Goal: Task Accomplishment & Management: Complete application form

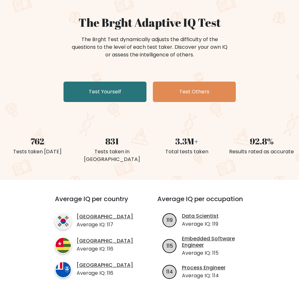
scroll to position [64, 0]
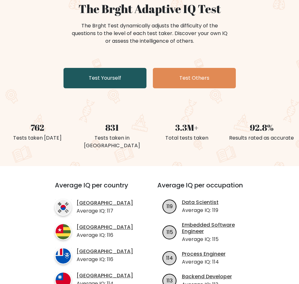
click at [109, 84] on link "Test Yourself" at bounding box center [104, 78] width 83 height 20
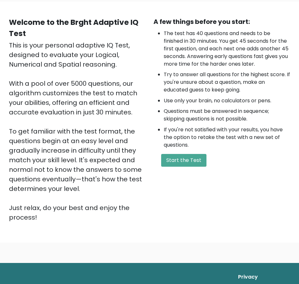
scroll to position [64, 0]
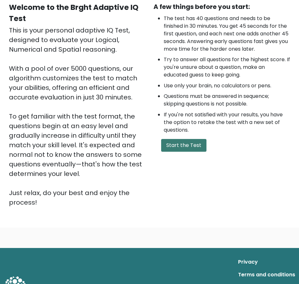
click at [177, 145] on button "Start the Test" at bounding box center [183, 145] width 45 height 13
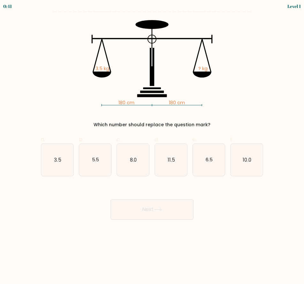
drag, startPoint x: 236, startPoint y: 89, endPoint x: 220, endPoint y: 89, distance: 16.3
click at [220, 89] on icon "180 cm 180 cm 3.5 kg ? kg" at bounding box center [152, 63] width 214 height 86
click at [56, 167] on icon "3.5" at bounding box center [57, 160] width 32 height 32
click at [152, 146] on input "a. 3.5" at bounding box center [152, 144] width 0 height 4
radio input "true"
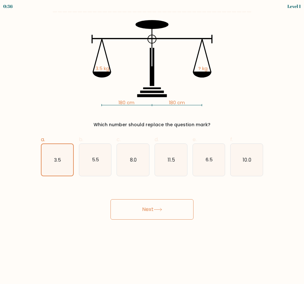
click at [158, 203] on button "Next" at bounding box center [151, 209] width 83 height 20
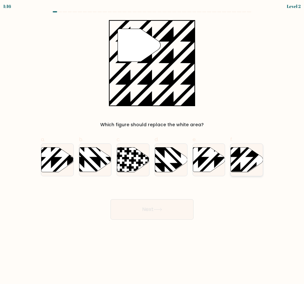
click at [245, 157] on icon at bounding box center [247, 159] width 32 height 25
click at [152, 146] on input "f." at bounding box center [152, 144] width 0 height 4
radio input "true"
click at [176, 211] on button "Next" at bounding box center [151, 209] width 83 height 20
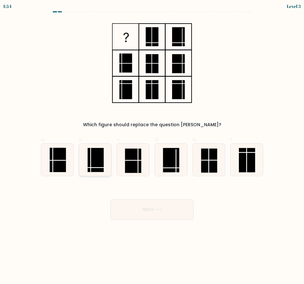
click at [99, 165] on rect at bounding box center [95, 160] width 16 height 24
click at [152, 146] on input "b." at bounding box center [152, 144] width 0 height 4
radio input "true"
click at [144, 207] on button "Next" at bounding box center [151, 209] width 83 height 20
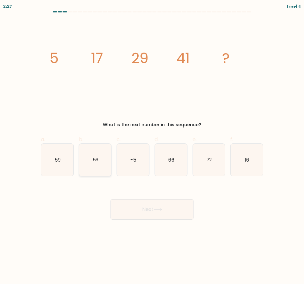
click at [102, 162] on icon "53" at bounding box center [95, 160] width 32 height 32
click at [152, 146] on input "b. 53" at bounding box center [152, 144] width 0 height 4
radio input "true"
click at [164, 203] on button "Next" at bounding box center [151, 209] width 83 height 20
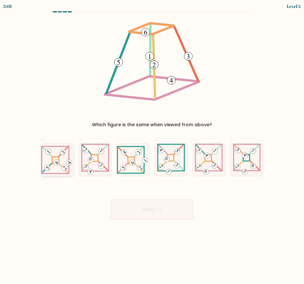
click at [56, 166] on icon at bounding box center [57, 160] width 32 height 29
click at [152, 146] on input "a." at bounding box center [152, 144] width 0 height 4
radio input "true"
click at [163, 204] on button "Next" at bounding box center [151, 209] width 83 height 20
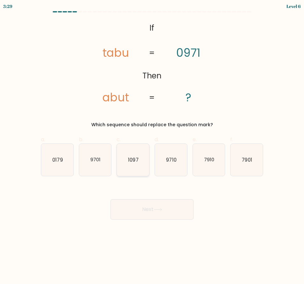
click at [138, 174] on icon "1097" at bounding box center [133, 160] width 32 height 32
click at [152, 146] on input "c. 1097" at bounding box center [152, 144] width 0 height 4
radio input "true"
click at [146, 204] on button "Next" at bounding box center [151, 209] width 83 height 20
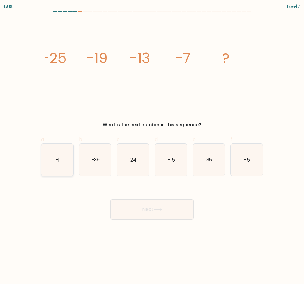
click at [58, 166] on icon "-1" at bounding box center [57, 160] width 32 height 32
click at [152, 146] on input "a. -1" at bounding box center [152, 144] width 0 height 4
radio input "true"
click at [158, 221] on body "4:08 Level 5" at bounding box center [152, 142] width 304 height 284
click at [158, 215] on button "Next" at bounding box center [151, 209] width 83 height 20
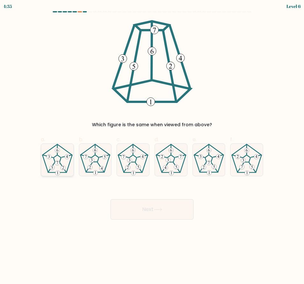
click at [66, 161] on icon at bounding box center [57, 160] width 32 height 32
click at [152, 146] on input "a." at bounding box center [152, 144] width 0 height 4
radio input "true"
click at [158, 200] on button "Next" at bounding box center [151, 209] width 83 height 20
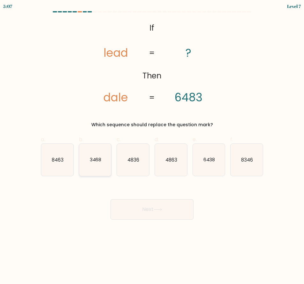
click at [89, 155] on icon "3468" at bounding box center [95, 160] width 32 height 32
click at [152, 146] on input "b. 3468" at bounding box center [152, 144] width 0 height 4
radio input "true"
click at [135, 200] on button "Next" at bounding box center [151, 209] width 83 height 20
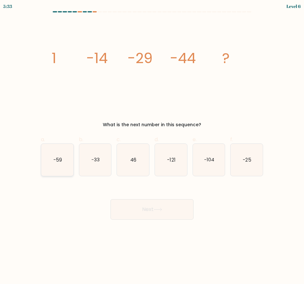
click at [69, 169] on icon "-59" at bounding box center [57, 160] width 32 height 32
click at [152, 146] on input "a. -59" at bounding box center [152, 144] width 0 height 4
radio input "true"
click at [173, 202] on button "Next" at bounding box center [151, 209] width 83 height 20
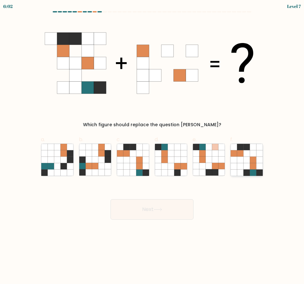
click at [242, 153] on icon at bounding box center [240, 153] width 6 height 6
click at [152, 146] on input "f." at bounding box center [152, 144] width 0 height 4
radio input "true"
click at [170, 212] on button "Next" at bounding box center [151, 209] width 83 height 20
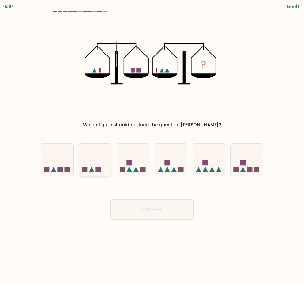
click at [103, 154] on icon at bounding box center [95, 160] width 32 height 26
click at [152, 146] on input "b." at bounding box center [152, 144] width 0 height 4
radio input "true"
click at [173, 207] on button "Next" at bounding box center [151, 209] width 83 height 20
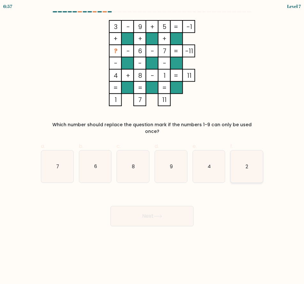
click at [248, 155] on icon "2" at bounding box center [246, 167] width 32 height 32
click at [152, 146] on input "f. 2" at bounding box center [152, 144] width 0 height 4
radio input "true"
click at [159, 215] on icon at bounding box center [157, 217] width 9 height 4
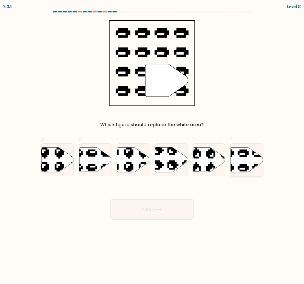
click at [243, 156] on icon at bounding box center [235, 146] width 55 height 51
click at [152, 146] on input "f." at bounding box center [152, 144] width 0 height 4
radio input "true"
click at [137, 210] on button "Next" at bounding box center [151, 209] width 83 height 20
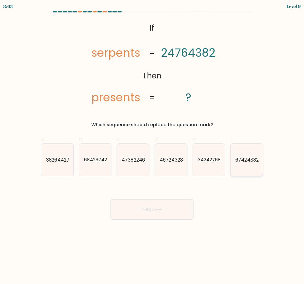
click at [241, 168] on icon "67424382" at bounding box center [246, 160] width 32 height 32
click at [152, 146] on input "f. 67424382" at bounding box center [152, 144] width 0 height 4
radio input "true"
click at [158, 210] on icon at bounding box center [158, 209] width 8 height 3
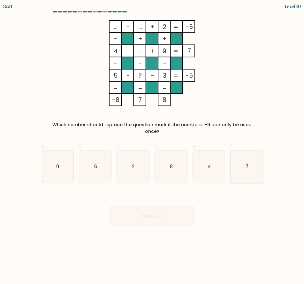
click at [246, 165] on icon "7" at bounding box center [246, 167] width 32 height 32
click at [152, 146] on input "f. 7" at bounding box center [152, 144] width 0 height 4
radio input "true"
click at [159, 206] on button "Next" at bounding box center [151, 216] width 83 height 20
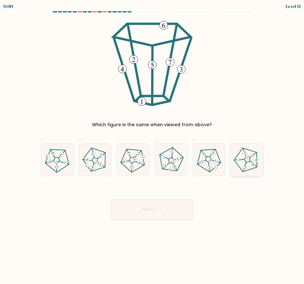
click at [243, 162] on icon at bounding box center [246, 160] width 26 height 26
click at [152, 146] on input "f." at bounding box center [152, 144] width 0 height 4
radio input "true"
click at [144, 213] on button "Next" at bounding box center [151, 209] width 83 height 20
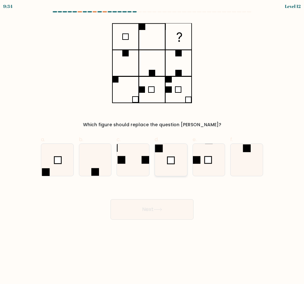
click at [165, 158] on icon at bounding box center [171, 160] width 32 height 32
click at [152, 146] on input "d." at bounding box center [152, 144] width 0 height 4
radio input "true"
drag, startPoint x: 166, startPoint y: 208, endPoint x: 194, endPoint y: 175, distance: 42.5
click at [194, 175] on form at bounding box center [152, 115] width 304 height 209
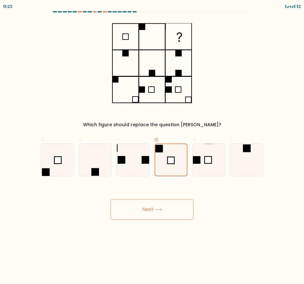
click at [162, 209] on icon at bounding box center [157, 210] width 9 height 4
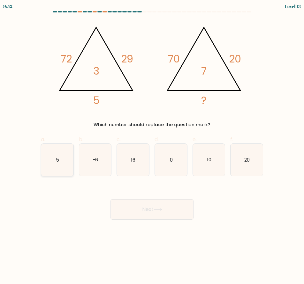
click at [55, 167] on icon "5" at bounding box center [57, 160] width 32 height 32
click at [152, 146] on input "a. 5" at bounding box center [152, 144] width 0 height 4
radio input "true"
click at [127, 192] on div "Next" at bounding box center [152, 202] width 230 height 36
click at [132, 200] on button "Next" at bounding box center [151, 209] width 83 height 20
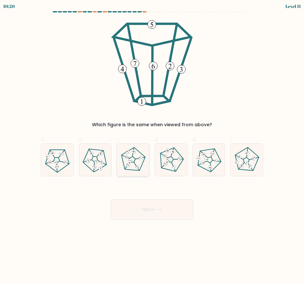
click at [131, 161] on 673 at bounding box center [130, 160] width 5 height 5
click at [152, 146] on input "c." at bounding box center [152, 144] width 0 height 4
radio input "true"
click at [161, 204] on button "Next" at bounding box center [151, 209] width 83 height 20
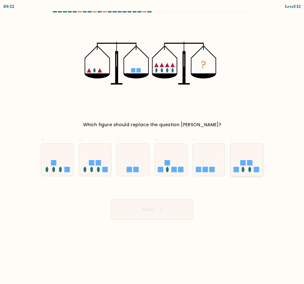
click at [249, 158] on icon at bounding box center [246, 160] width 32 height 26
click at [152, 146] on input "f." at bounding box center [152, 144] width 0 height 4
radio input "true"
click at [167, 225] on body "10:42 Level 12" at bounding box center [152, 142] width 304 height 284
click at [162, 206] on button "Next" at bounding box center [151, 209] width 83 height 20
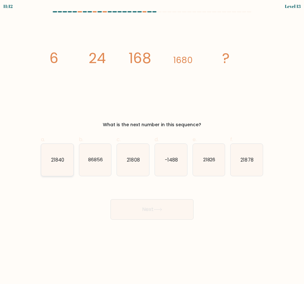
click at [57, 156] on icon "21840" at bounding box center [57, 160] width 32 height 32
click at [152, 146] on input "a. 21840" at bounding box center [152, 144] width 0 height 4
radio input "true"
click at [167, 206] on button "Next" at bounding box center [151, 209] width 83 height 20
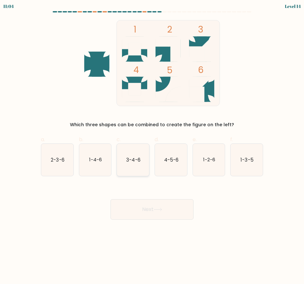
click at [138, 161] on text "3-4-6" at bounding box center [133, 159] width 14 height 7
click at [152, 146] on input "c. 3-4-6" at bounding box center [152, 144] width 0 height 4
radio input "true"
click at [168, 203] on button "Next" at bounding box center [151, 209] width 83 height 20
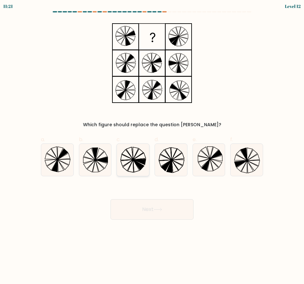
click at [121, 159] on icon at bounding box center [133, 160] width 32 height 32
click at [152, 146] on input "c." at bounding box center [152, 144] width 0 height 4
radio input "true"
click at [154, 207] on button "Next" at bounding box center [151, 209] width 83 height 20
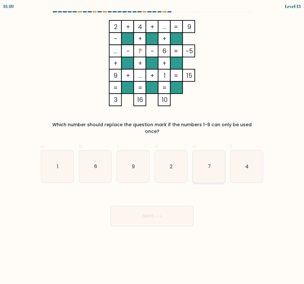
click at [212, 155] on icon "7" at bounding box center [209, 167] width 32 height 32
click at [152, 146] on input "e. 7" at bounding box center [152, 144] width 0 height 4
radio input "true"
click at [183, 198] on div "Next" at bounding box center [152, 209] width 230 height 36
click at [181, 206] on button "Next" at bounding box center [151, 216] width 83 height 20
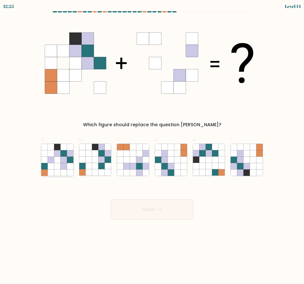
click at [65, 153] on icon at bounding box center [63, 153] width 6 height 6
click at [152, 146] on input "a." at bounding box center [152, 144] width 0 height 4
radio input "true"
click at [168, 210] on button "Next" at bounding box center [151, 209] width 83 height 20
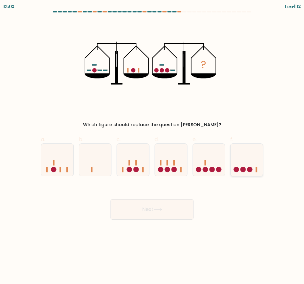
click at [240, 162] on icon at bounding box center [246, 160] width 32 height 26
click at [152, 146] on input "f." at bounding box center [152, 144] width 0 height 4
radio input "true"
click at [189, 222] on body "13:01 Level 12" at bounding box center [152, 142] width 304 height 284
click at [186, 209] on button "Next" at bounding box center [151, 209] width 83 height 20
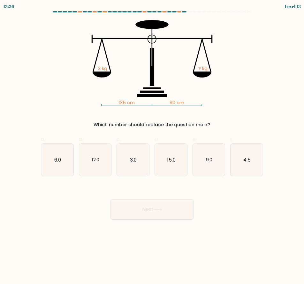
click at [110, 157] on icon "12.0" at bounding box center [95, 160] width 32 height 32
click at [152, 146] on input "b. 12.0" at bounding box center [152, 144] width 0 height 4
radio input "true"
click at [159, 215] on button "Next" at bounding box center [151, 209] width 83 height 20
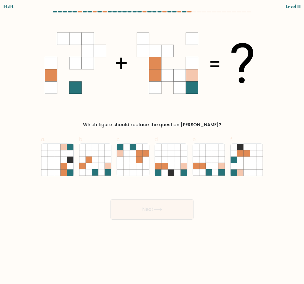
click at [183, 12] on div at bounding box center [184, 11] width 4 height 1
click at [177, 161] on icon at bounding box center [177, 160] width 6 height 6
click at [152, 146] on input "d." at bounding box center [152, 144] width 0 height 4
radio input "true"
click at [171, 213] on button "Next" at bounding box center [151, 209] width 83 height 20
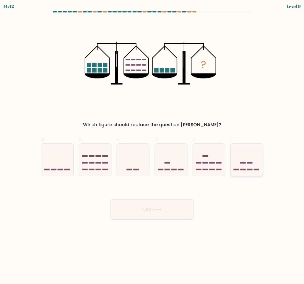
click at [246, 163] on icon at bounding box center [246, 160] width 32 height 26
click at [152, 146] on input "f." at bounding box center [152, 144] width 0 height 4
radio input "true"
click at [176, 218] on button "Next" at bounding box center [151, 209] width 83 height 20
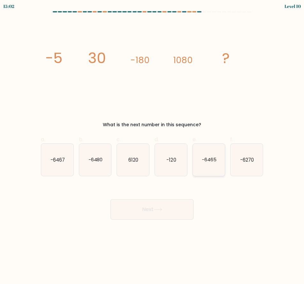
click at [206, 163] on text "-6465" at bounding box center [209, 159] width 15 height 7
click at [152, 146] on input "e. -6465" at bounding box center [152, 144] width 0 height 4
radio input "true"
click at [158, 205] on button "Next" at bounding box center [151, 209] width 83 height 20
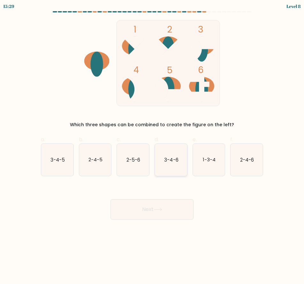
click at [170, 159] on text "3-4-6" at bounding box center [171, 159] width 14 height 7
click at [152, 146] on input "d. 3-4-6" at bounding box center [152, 144] width 0 height 4
radio input "true"
click at [155, 197] on div "Next" at bounding box center [152, 202] width 230 height 36
click at [155, 204] on button "Next" at bounding box center [151, 209] width 83 height 20
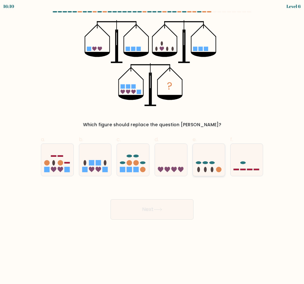
click at [211, 170] on ellipse at bounding box center [212, 169] width 3 height 5
click at [152, 146] on input "e." at bounding box center [152, 144] width 0 height 4
radio input "true"
click at [160, 220] on body "16:09 Level 6" at bounding box center [152, 142] width 304 height 284
click at [160, 212] on button "Next" at bounding box center [151, 209] width 83 height 20
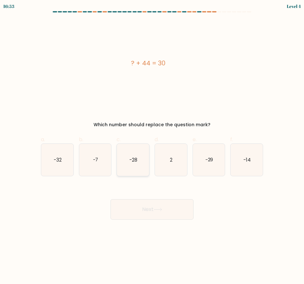
click at [142, 168] on icon "-28" at bounding box center [133, 160] width 32 height 32
click at [152, 146] on input "c. -28" at bounding box center [152, 144] width 0 height 4
radio input "true"
click at [145, 195] on div "Next" at bounding box center [152, 202] width 230 height 36
click at [244, 169] on icon "-14" at bounding box center [246, 160] width 32 height 32
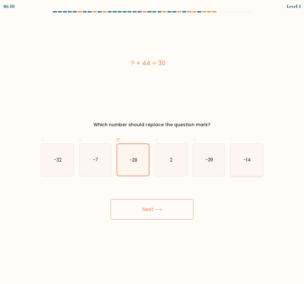
click at [152, 146] on input "f. -14" at bounding box center [152, 144] width 0 height 4
radio input "true"
click at [190, 206] on button "Next" at bounding box center [151, 209] width 83 height 20
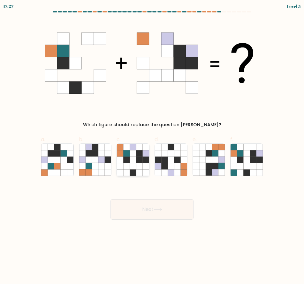
click at [126, 163] on icon at bounding box center [126, 160] width 6 height 6
click at [152, 146] on input "c." at bounding box center [152, 144] width 0 height 4
radio input "true"
click at [140, 204] on button "Next" at bounding box center [151, 209] width 83 height 20
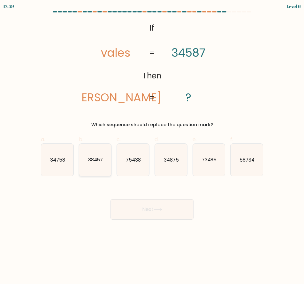
click at [100, 166] on icon "38457" at bounding box center [95, 160] width 32 height 32
click at [152, 146] on input "b. 38457" at bounding box center [152, 144] width 0 height 4
radio input "true"
click at [157, 211] on button "Next" at bounding box center [151, 209] width 83 height 20
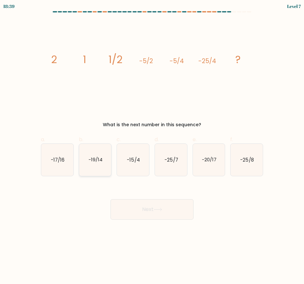
click at [105, 155] on icon "-19/14" at bounding box center [95, 160] width 32 height 32
click at [152, 146] on input "b. -19/14" at bounding box center [152, 144] width 0 height 4
radio input "true"
click at [165, 207] on button "Next" at bounding box center [151, 209] width 83 height 20
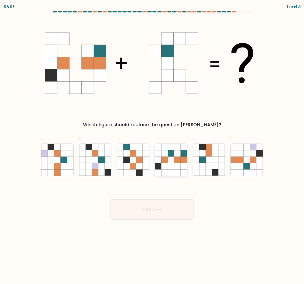
click at [170, 165] on icon at bounding box center [170, 166] width 6 height 6
click at [152, 146] on input "d." at bounding box center [152, 144] width 0 height 4
radio input "true"
click at [163, 218] on button "Next" at bounding box center [151, 209] width 83 height 20
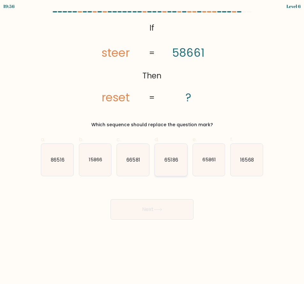
click at [167, 166] on icon "65186" at bounding box center [171, 160] width 32 height 32
click at [152, 146] on input "d. 65186" at bounding box center [152, 144] width 0 height 4
radio input "true"
click at [163, 212] on button "Next" at bounding box center [151, 209] width 83 height 20
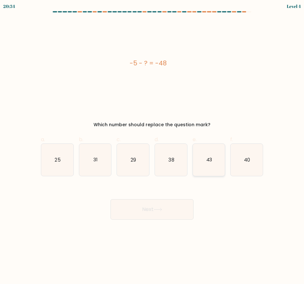
click at [204, 165] on icon "43" at bounding box center [209, 160] width 32 height 32
click at [152, 146] on input "e. 43" at bounding box center [152, 144] width 0 height 4
radio input "true"
click at [167, 211] on button "Next" at bounding box center [151, 209] width 83 height 20
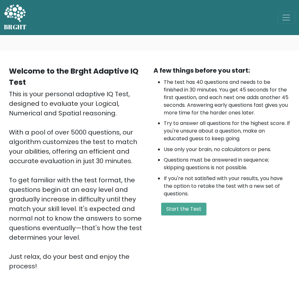
scroll to position [64, 0]
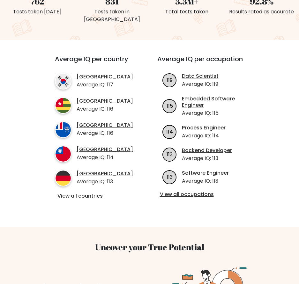
scroll to position [191, 0]
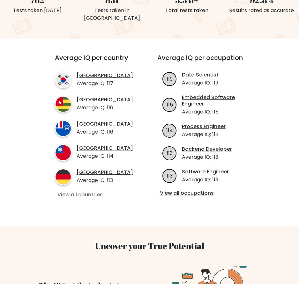
click at [90, 194] on link "View all countries" at bounding box center [94, 195] width 74 height 7
